Goal: Book appointment/travel/reservation

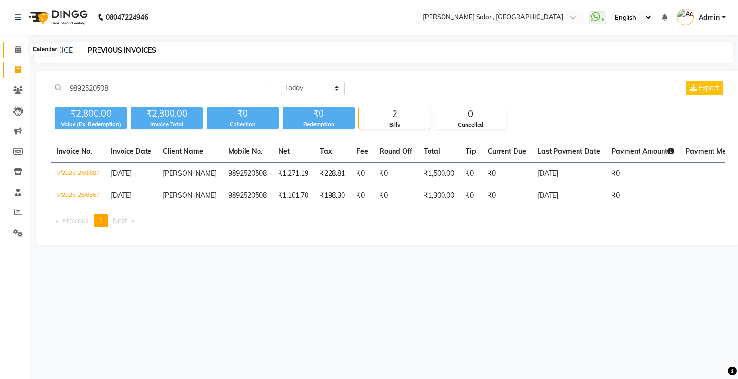
click at [15, 49] on icon at bounding box center [18, 49] width 6 height 7
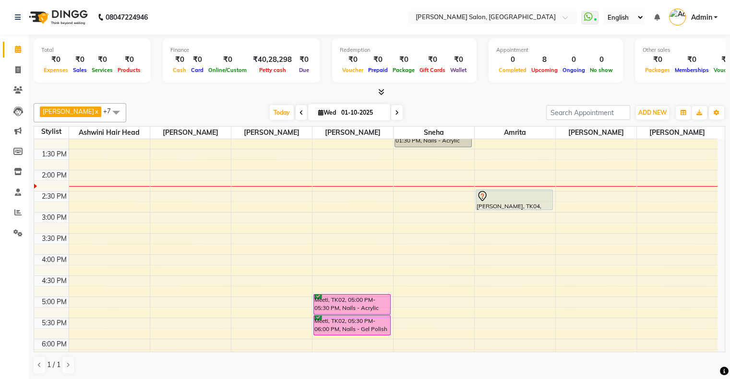
scroll to position [144, 0]
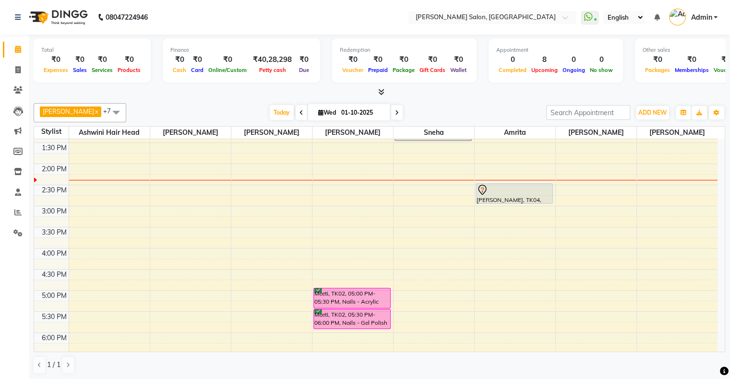
click at [93, 240] on div "10:00 AM 10:30 AM 11:00 AM 11:30 AM 12:00 PM 12:30 PM 1:00 PM 1:30 PM 2:00 PM 2…" at bounding box center [376, 269] width 684 height 549
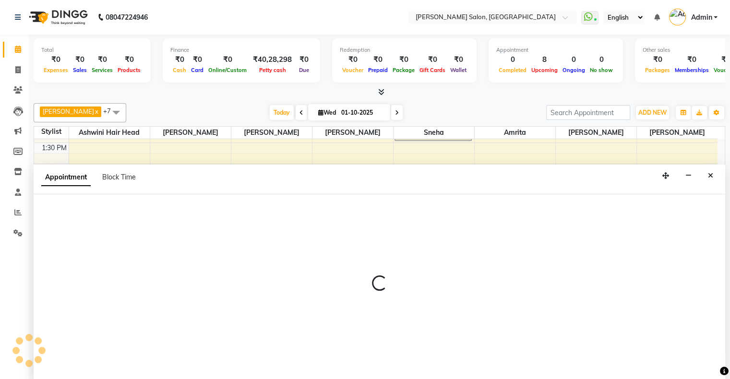
scroll to position [0, 0]
select select "22071"
select select "tentative"
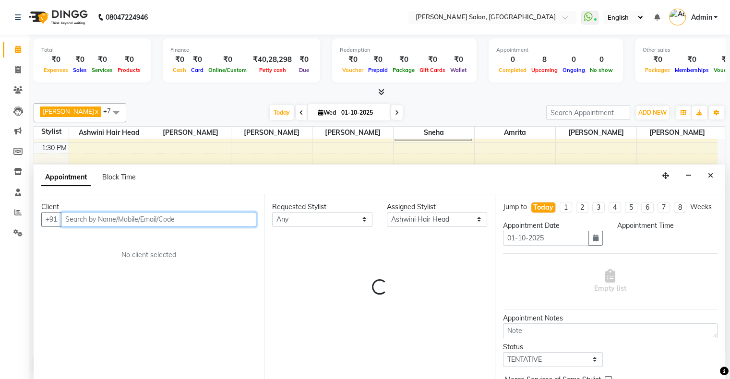
select select "945"
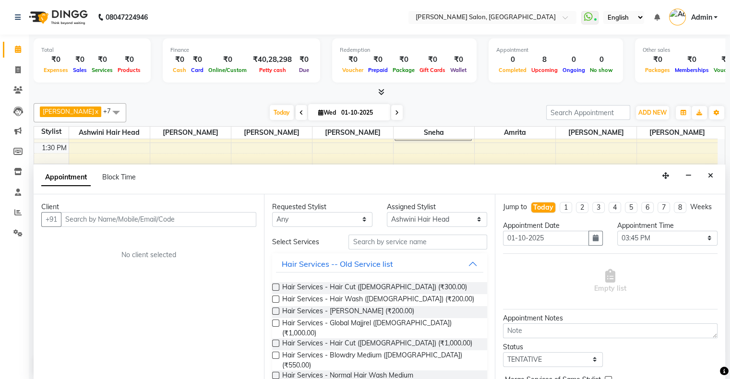
click at [712, 181] on button "Close" at bounding box center [711, 176] width 14 height 15
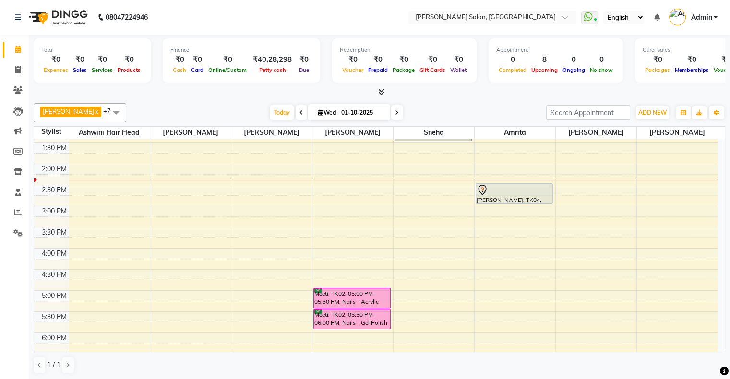
click at [175, 237] on div "10:00 AM 10:30 AM 11:00 AM 11:30 AM 12:00 PM 12:30 PM 1:00 PM 1:30 PM 2:00 PM 2…" at bounding box center [376, 269] width 684 height 549
select select "91638"
select select "tentative"
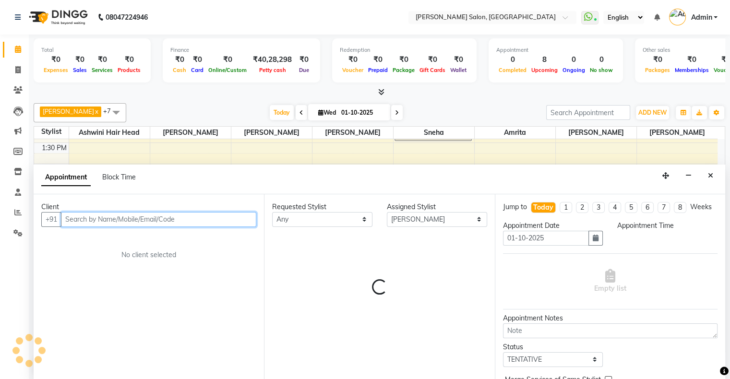
select select "945"
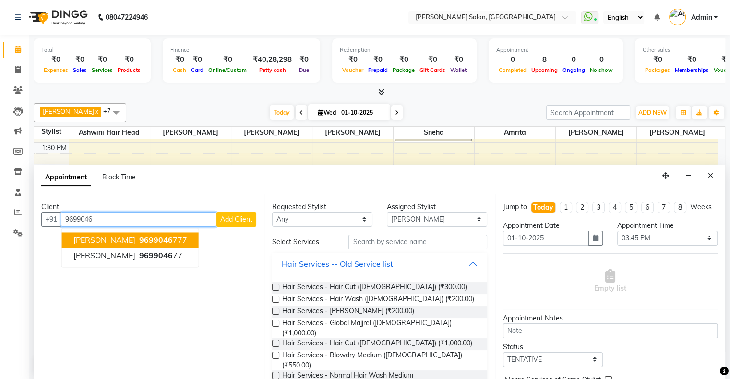
click at [140, 239] on ngb-highlight "9699046 777" at bounding box center [162, 240] width 50 height 10
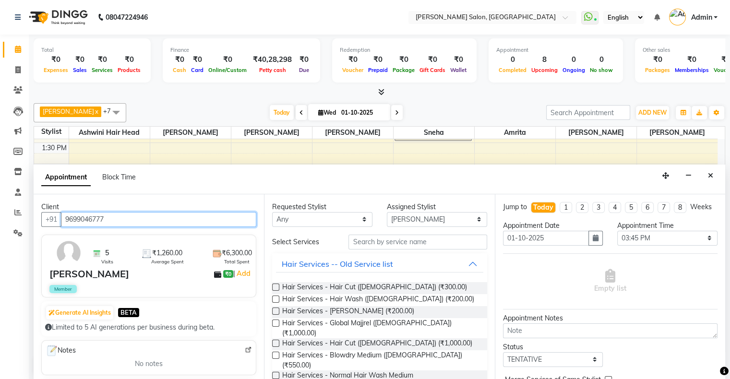
type input "9699046777"
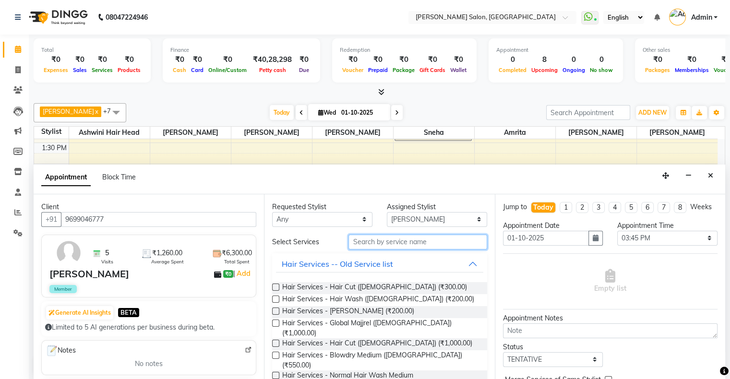
click at [413, 243] on input "text" at bounding box center [418, 242] width 138 height 15
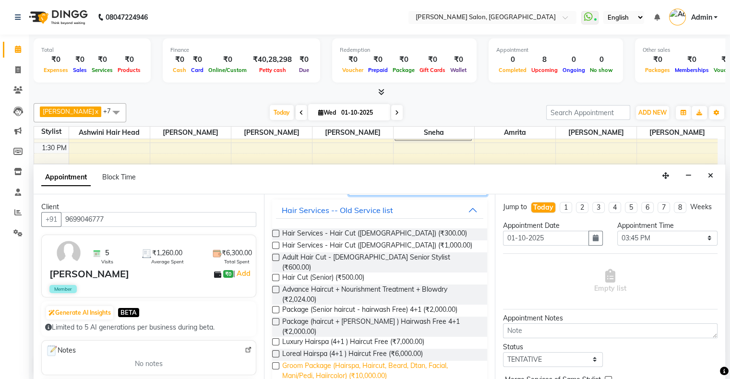
scroll to position [116, 0]
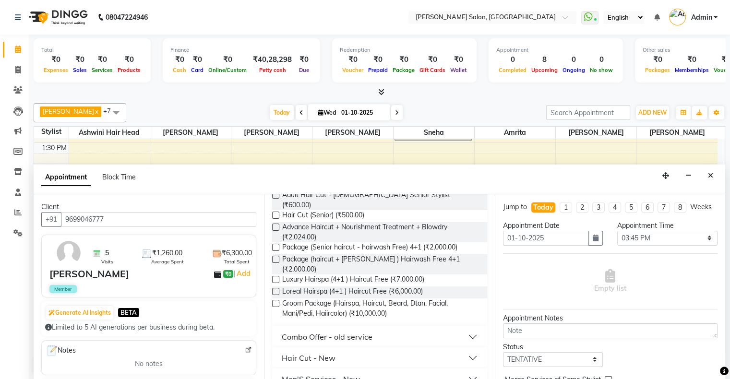
type input "hair cut"
click at [337, 350] on button "Hair Cut - New" at bounding box center [379, 358] width 207 height 17
click at [339, 350] on button "Hair Cut - New" at bounding box center [379, 358] width 207 height 17
click at [345, 374] on div "Men'S Services - New" at bounding box center [321, 380] width 78 height 12
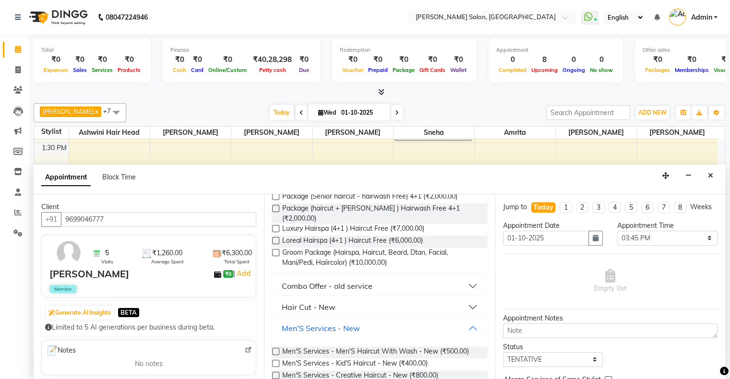
scroll to position [168, 0]
click at [413, 346] on span "Men'S Services - Men'S Haircut With Wash - New (₹500.00)" at bounding box center [375, 352] width 187 height 12
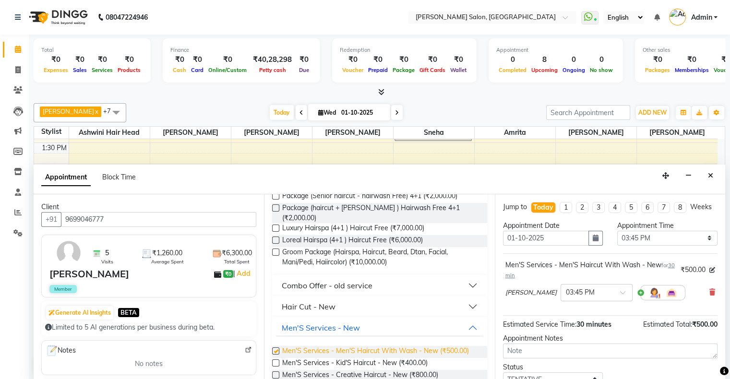
checkbox input "false"
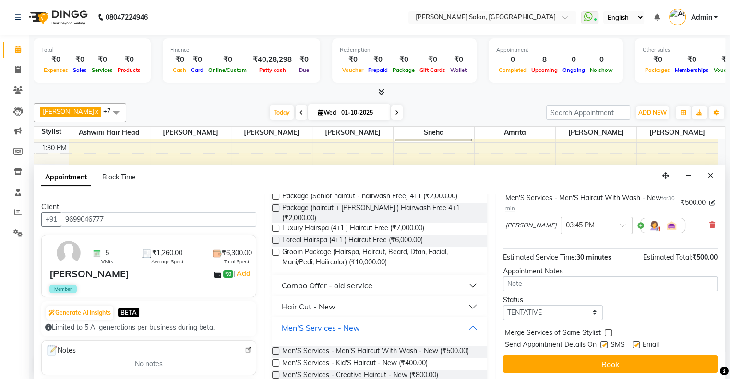
scroll to position [76, 0]
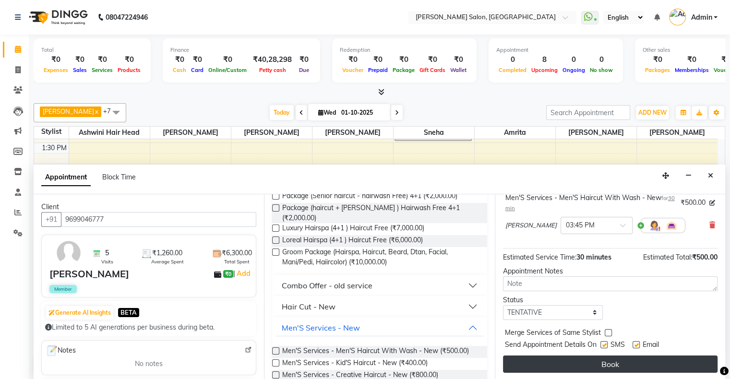
click at [610, 365] on button "Book" at bounding box center [610, 364] width 215 height 17
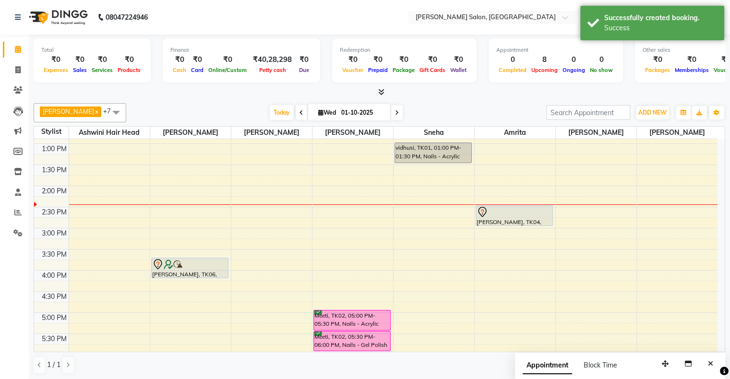
scroll to position [144, 0]
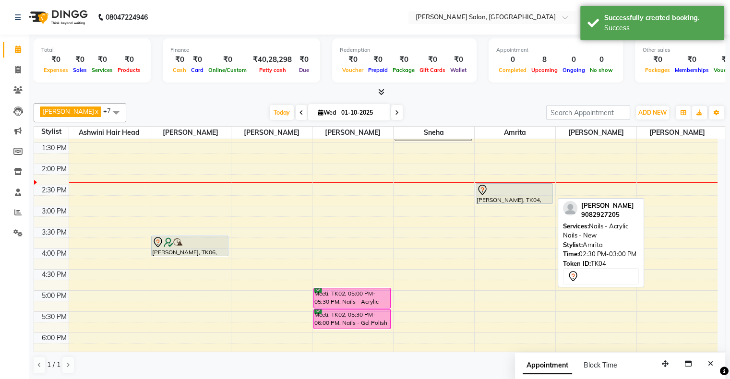
click at [514, 200] on div "[PERSON_NAME], TK04, 02:30 PM-03:00 PM, Nails - Acrylic Nails - New" at bounding box center [514, 194] width 77 height 20
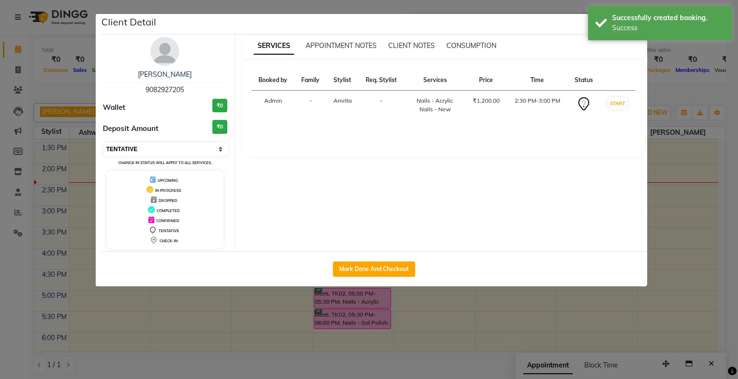
click at [144, 154] on select "Select IN SERVICE CONFIRMED TENTATIVE CHECK IN MARK DONE DROPPED UPCOMING" at bounding box center [166, 149] width 124 height 13
select select "6"
click at [104, 143] on select "Select IN SERVICE CONFIRMED TENTATIVE CHECK IN MARK DONE DROPPED UPCOMING" at bounding box center [166, 149] width 124 height 13
click at [196, 295] on ngb-modal-window "Client Detail [PERSON_NAME] 9082927205 Wallet ₹0 Deposit Amount ₹0 Select IN SE…" at bounding box center [369, 189] width 738 height 379
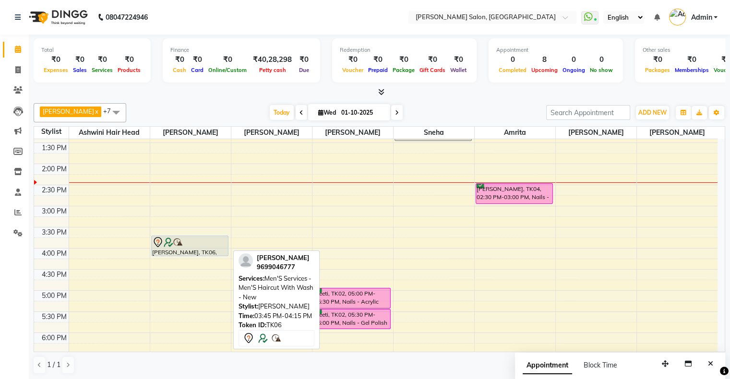
click at [197, 244] on div at bounding box center [190, 243] width 76 height 12
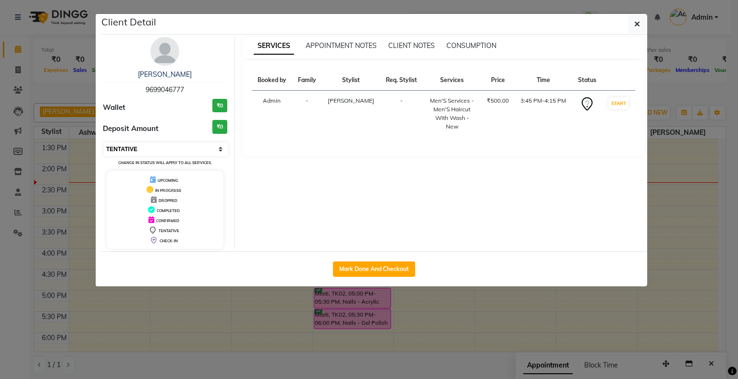
click at [172, 154] on select "Select IN SERVICE CONFIRMED TENTATIVE CHECK IN MARK DONE DROPPED UPCOMING" at bounding box center [166, 149] width 124 height 13
select select "6"
click at [104, 143] on select "Select IN SERVICE CONFIRMED TENTATIVE CHECK IN MARK DONE DROPPED UPCOMING" at bounding box center [166, 149] width 124 height 13
click at [111, 287] on ngb-modal-window "Client Detail [PERSON_NAME] 9699046777 Wallet ₹0 Deposit Amount ₹0 Select IN SE…" at bounding box center [369, 189] width 738 height 379
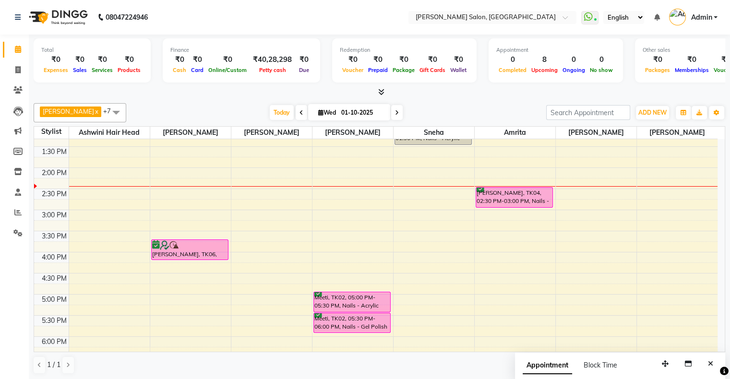
scroll to position [139, 0]
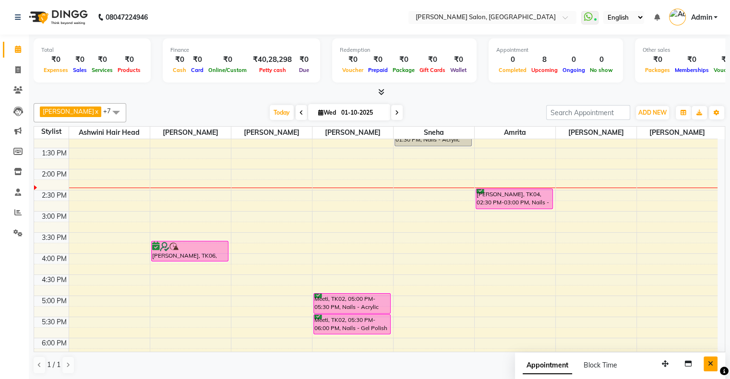
click at [710, 361] on icon "Close" at bounding box center [710, 364] width 5 height 7
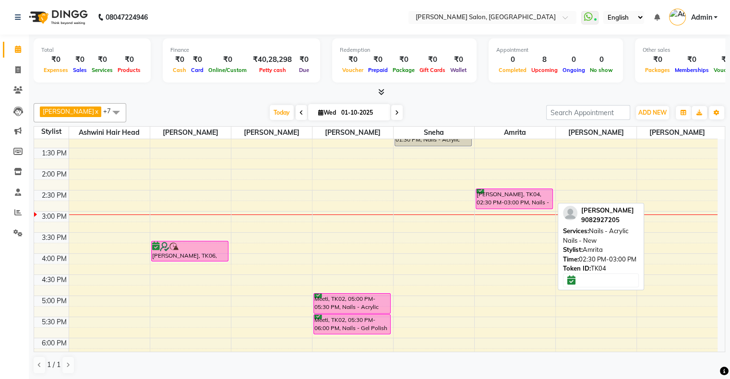
click at [506, 207] on div at bounding box center [514, 209] width 77 height 4
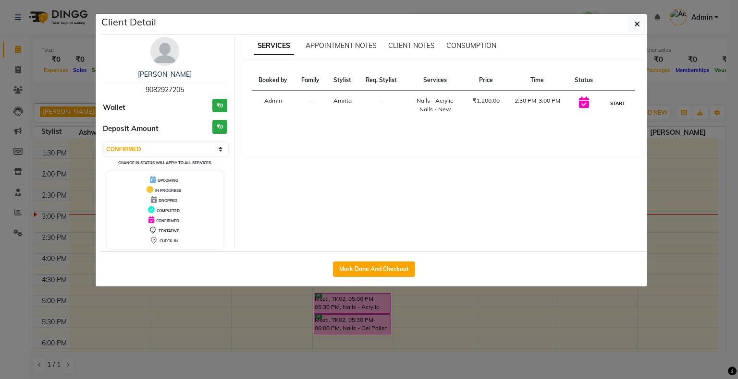
click at [621, 99] on button "START" at bounding box center [617, 103] width 20 height 12
select select "1"
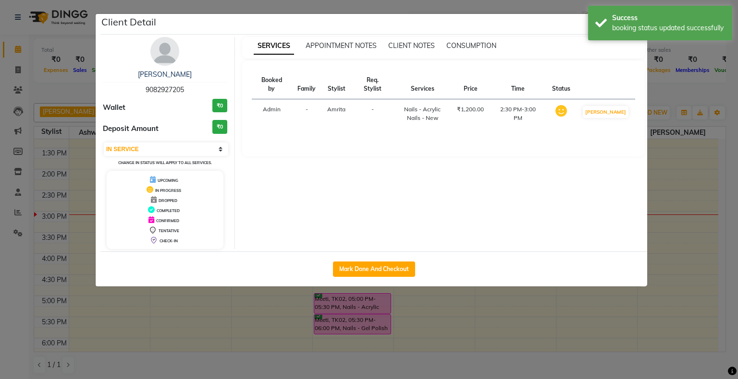
click at [686, 183] on ngb-modal-window "Client Detail [PERSON_NAME] 9082927205 Wallet ₹0 Deposit Amount ₹0 Select IN SE…" at bounding box center [369, 189] width 738 height 379
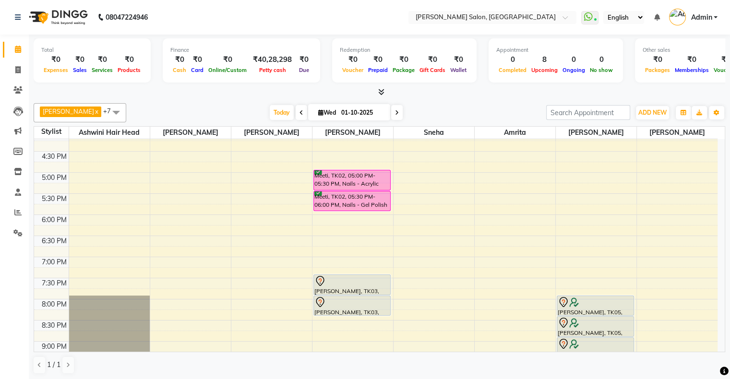
scroll to position [262, 0]
